Goal: Register for event/course

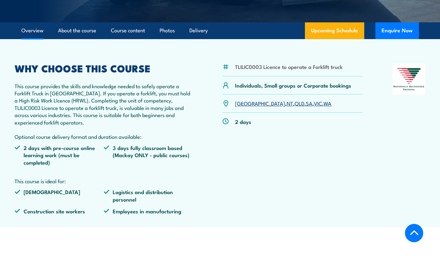
scroll to position [188, 0]
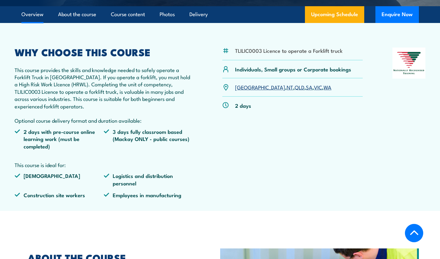
click at [295, 88] on link "QLD" at bounding box center [300, 86] width 10 height 7
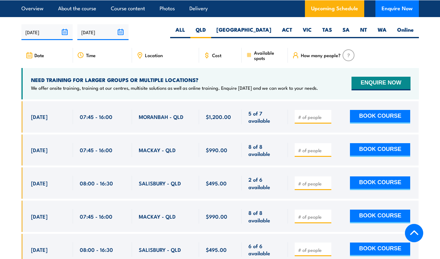
scroll to position [1032, 0]
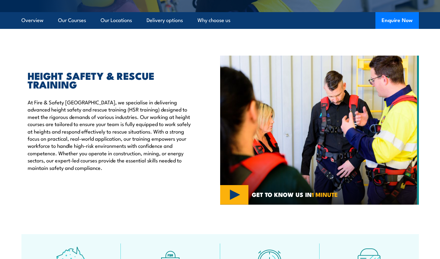
scroll to position [152, 0]
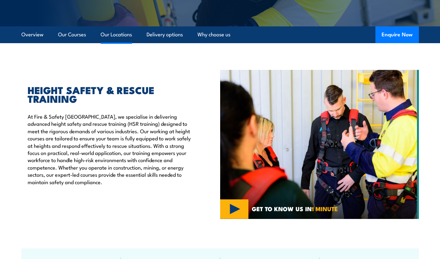
click at [116, 33] on link "Our Locations" at bounding box center [116, 34] width 31 height 16
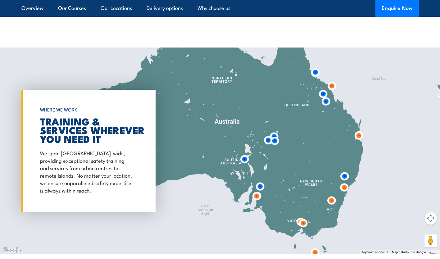
scroll to position [1003, 0]
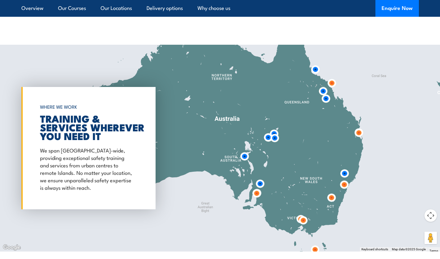
click at [345, 167] on img at bounding box center [345, 173] width 16 height 16
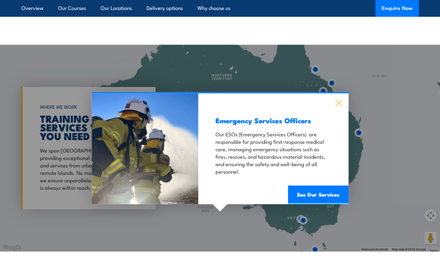
click at [339, 100] on icon at bounding box center [338, 103] width 7 height 7
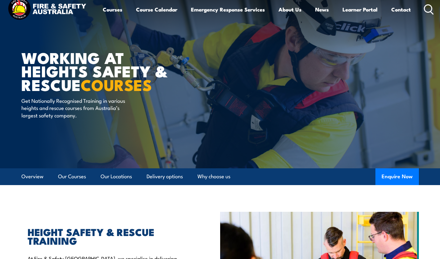
scroll to position [0, 0]
